Goal: Information Seeking & Learning: Compare options

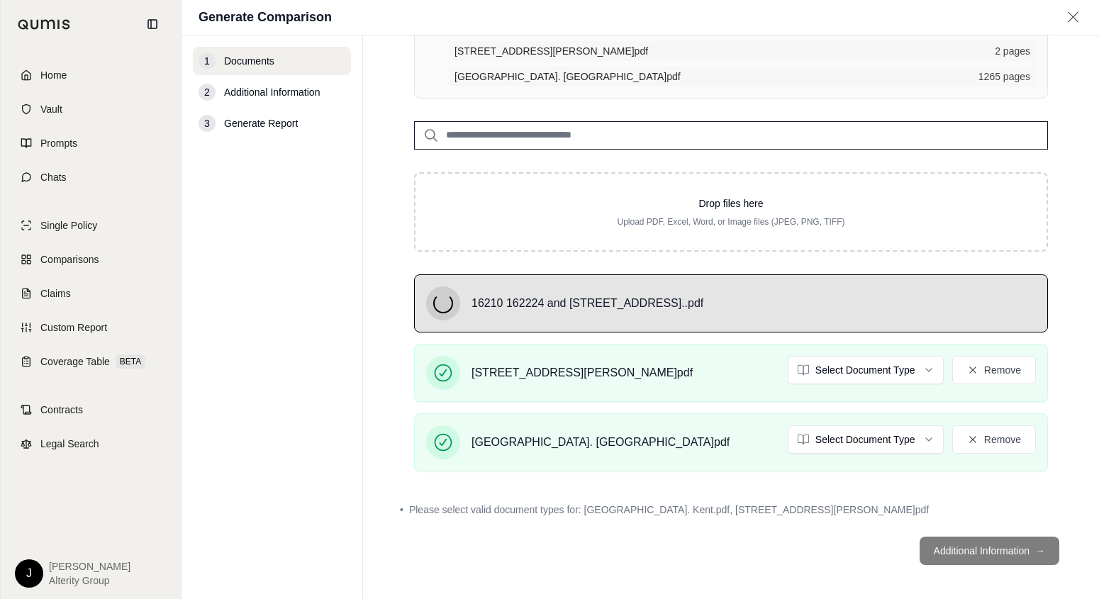
scroll to position [162, 0]
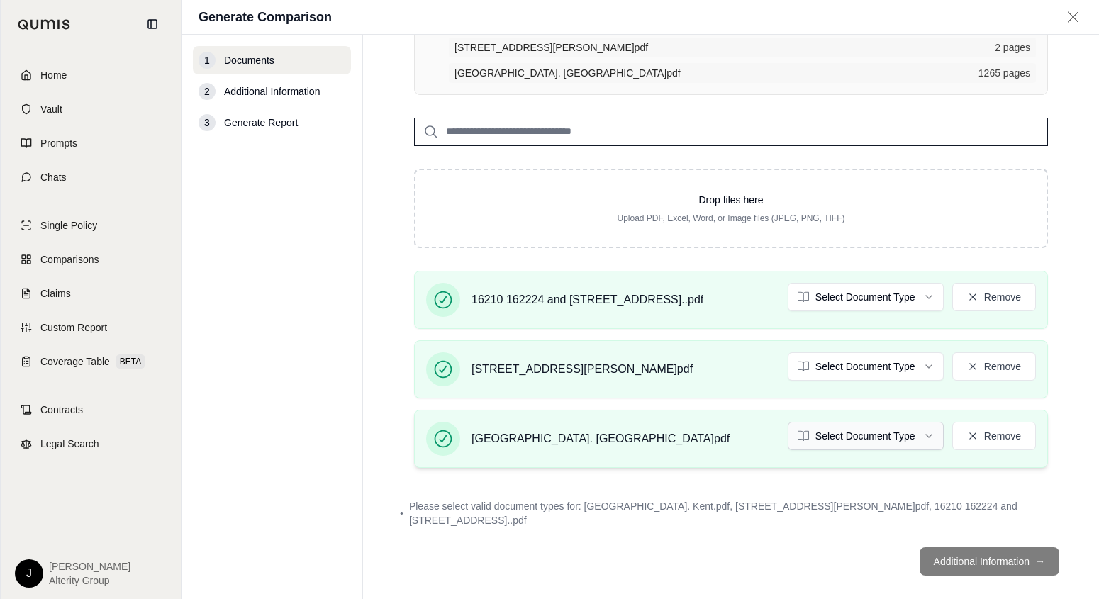
click at [913, 433] on html "Home Vault Prompts Chats Single Policy Comparisons Claims Custom Report Coverag…" at bounding box center [549, 352] width 1099 height 705
click at [913, 369] on html "Home Vault Prompts Chats Single Policy Comparisons Claims Custom Report Coverag…" at bounding box center [549, 352] width 1099 height 705
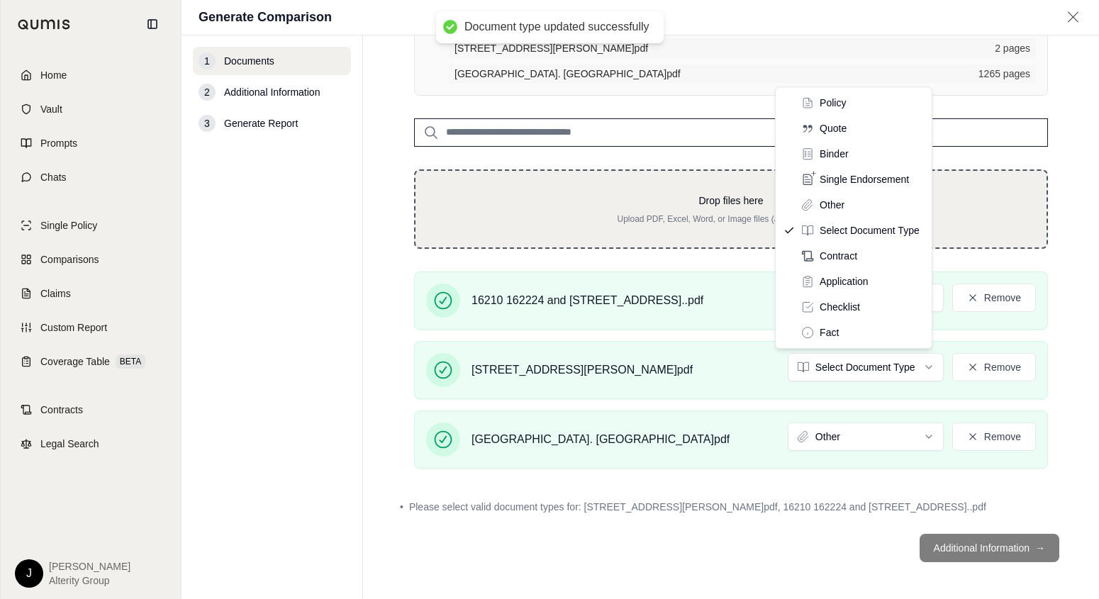
drag, startPoint x: 835, startPoint y: 208, endPoint x: 843, endPoint y: 213, distance: 9.8
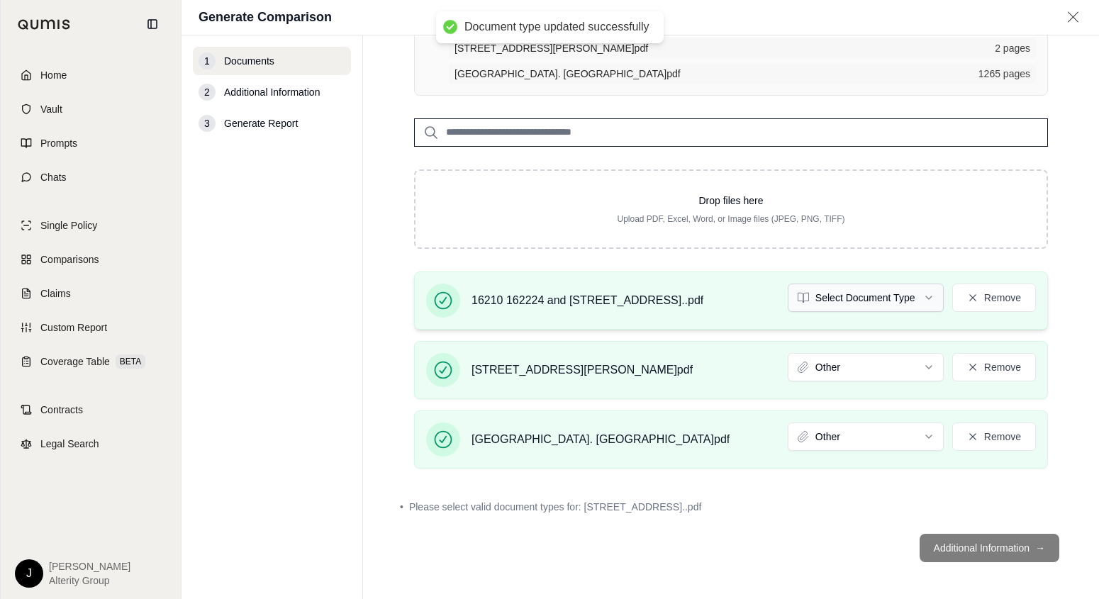
click at [899, 298] on html "Document type updated successfully Document type updated successfully Home Vaul…" at bounding box center [549, 352] width 1099 height 705
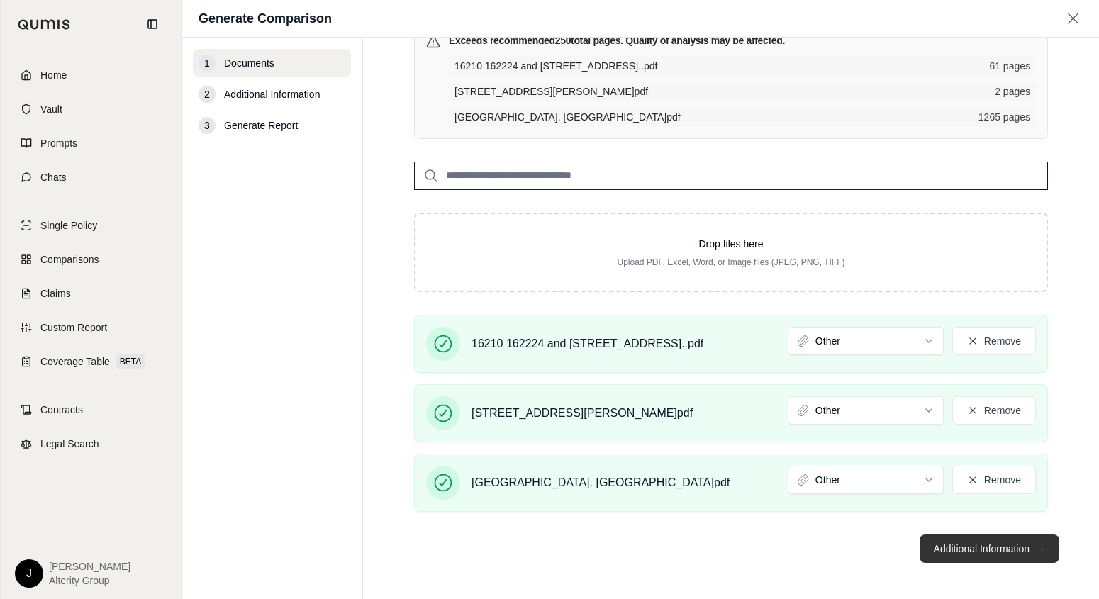
click at [943, 544] on button "Additional Information →" at bounding box center [989, 548] width 140 height 28
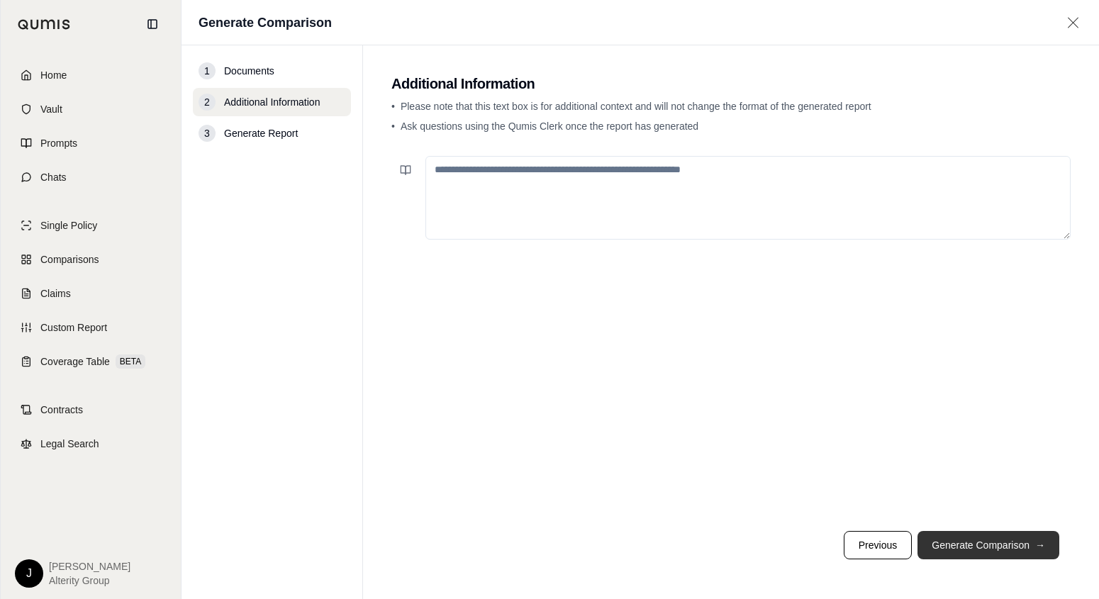
scroll to position [0, 0]
click at [942, 544] on button "Generate Comparison →" at bounding box center [988, 545] width 142 height 28
